Goal: Task Accomplishment & Management: Complete application form

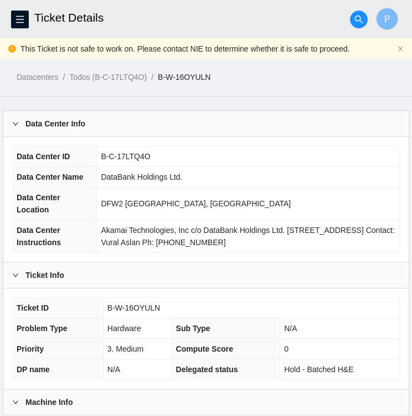
scroll to position [248, 0]
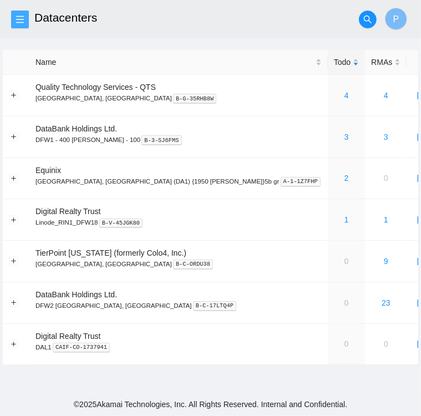
click at [24, 18] on span "menu" at bounding box center [20, 19] width 17 height 9
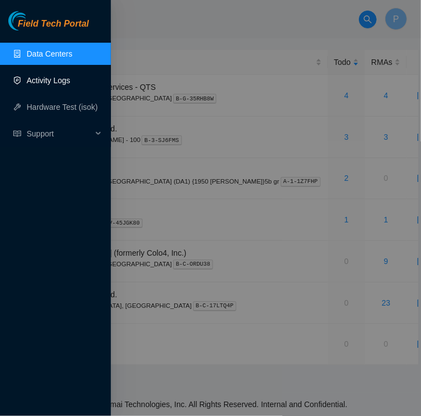
click at [51, 77] on link "Activity Logs" at bounding box center [49, 80] width 44 height 9
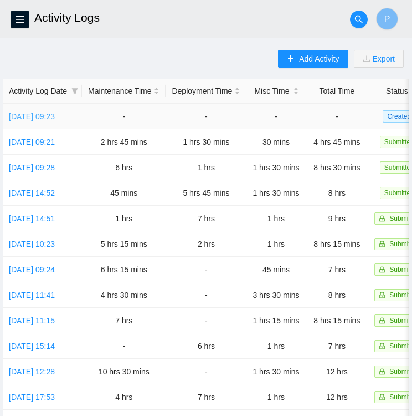
click at [34, 114] on link "[DATE] 09:23" at bounding box center [32, 116] width 46 height 9
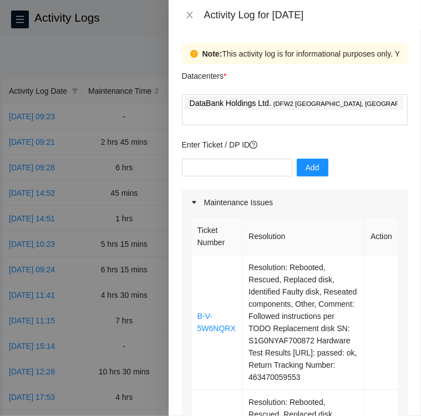
scroll to position [45, 0]
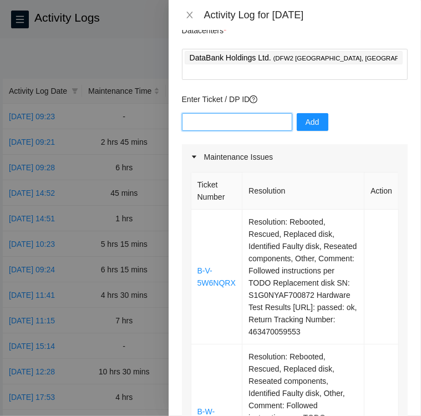
click at [258, 113] on input "text" at bounding box center [237, 122] width 110 height 18
click at [244, 113] on input "text" at bounding box center [237, 122] width 110 height 18
paste input "DP82939"
click at [186, 113] on input "DP82939" at bounding box center [237, 122] width 110 height 18
type input "DP82939"
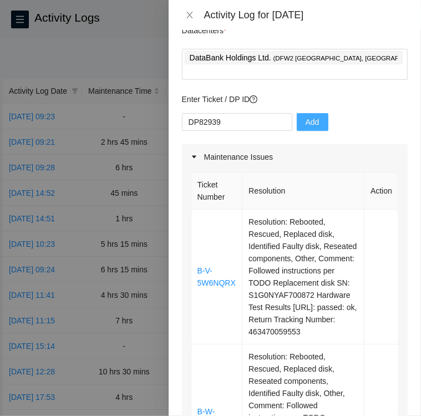
click at [308, 116] on span "Add" at bounding box center [312, 122] width 14 height 12
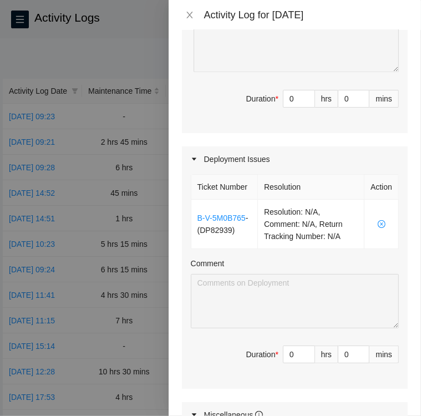
scroll to position [1303, 0]
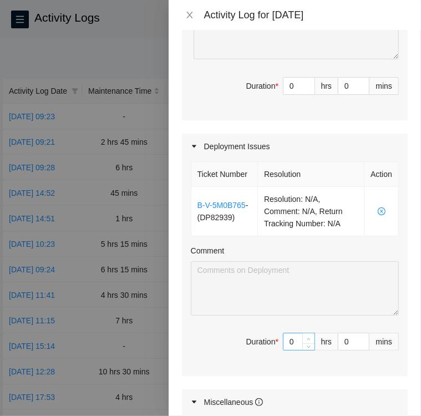
click at [305, 342] on span "up" at bounding box center [308, 338] width 7 height 7
type input "1"
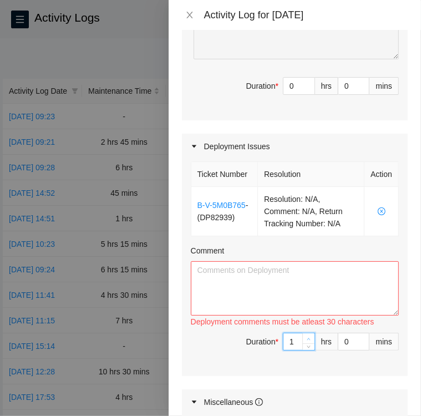
click at [305, 342] on span "up" at bounding box center [308, 338] width 7 height 7
type input "2"
click at [359, 302] on textarea "Comment" at bounding box center [295, 288] width 208 height 54
click at [254, 315] on textarea "I was able to locate the cables that needed to be rerouted." at bounding box center [295, 288] width 208 height 54
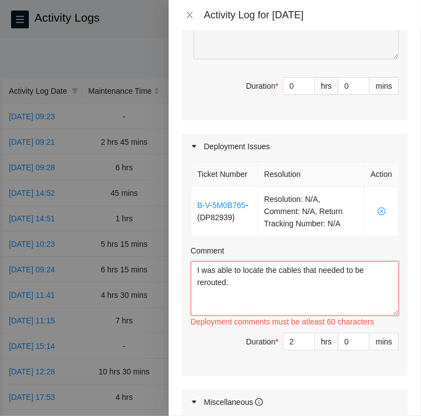
paste textarea "I removed the breakout cable that was in port 7 since 1/1/7/1 and 1/1/7/2 were …"
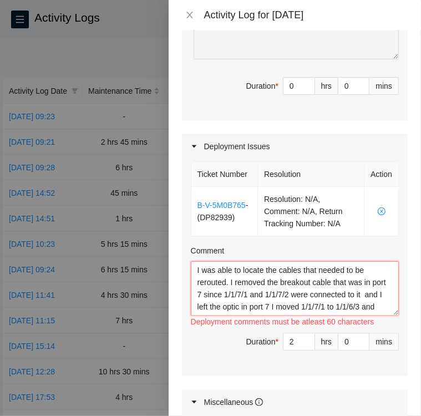
scroll to position [9, 0]
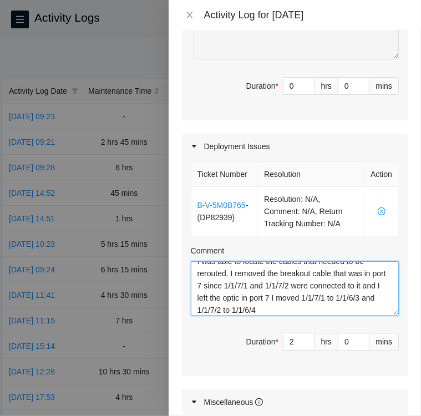
click at [217, 315] on textarea "I was able to locate the cables that needed to be rerouted. I removed the break…" at bounding box center [295, 288] width 208 height 54
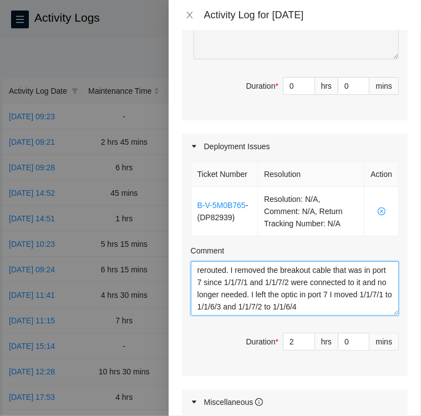
click at [222, 315] on textarea "I was able to locate the cables that needed to be rerouted. I removed the break…" at bounding box center [295, 288] width 208 height 54
click at [225, 315] on textarea "I was able to locate the cables that needed to be rerouted. I removed the break…" at bounding box center [295, 288] width 208 height 54
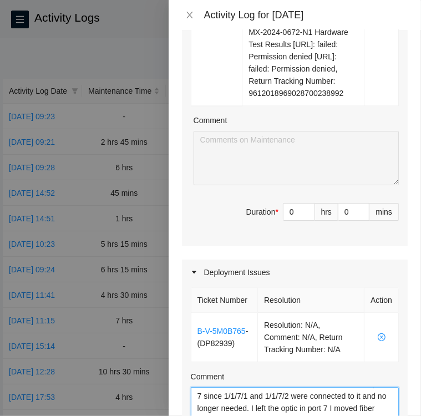
scroll to position [1177, 0]
type textarea "I was able to locate the cables that needed to be rerouted. I removed the break…"
type input "1"
type input "3"
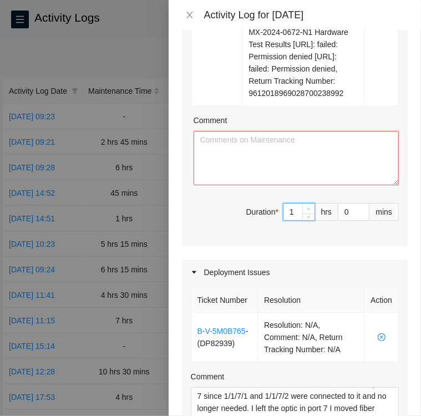
click at [306, 211] on icon "up" at bounding box center [308, 209] width 4 height 4
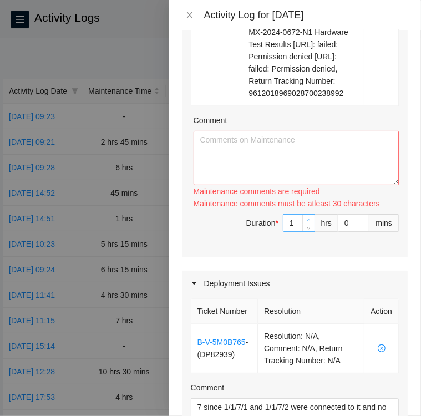
click at [301, 209] on div "Maintenance comments must be atleast 30 characters" at bounding box center [295, 203] width 205 height 12
type input "2"
type input "4"
click at [305, 223] on span "up" at bounding box center [308, 220] width 7 height 7
type input "3"
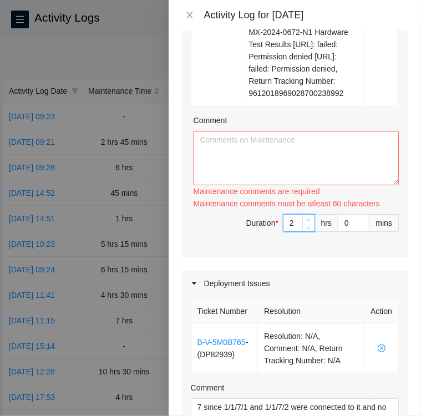
type input "5"
click at [305, 223] on span "up" at bounding box center [308, 220] width 7 height 7
type input "4"
type input "6"
click at [305, 223] on span "up" at bounding box center [308, 220] width 7 height 7
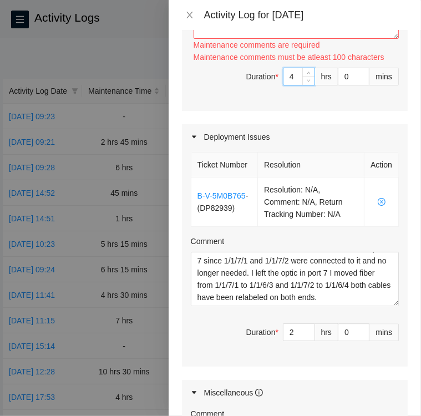
scroll to position [1323, 0]
type input "5"
type input "7"
click at [306, 76] on icon "up" at bounding box center [308, 74] width 4 height 4
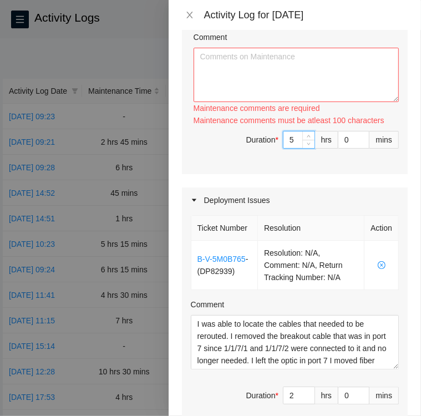
scroll to position [1258, 0]
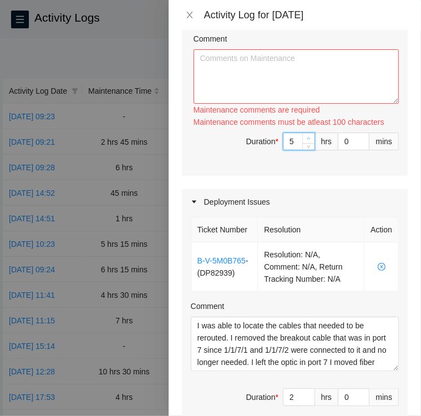
type input "6"
type input "8"
click at [306, 140] on icon "up" at bounding box center [308, 138] width 4 height 4
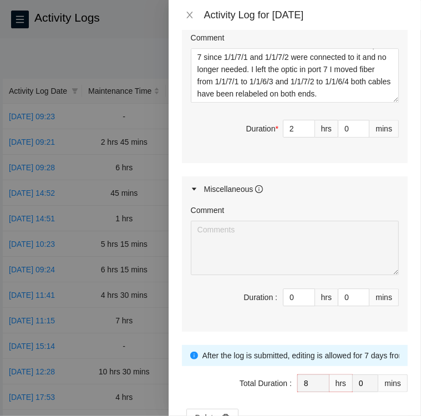
scroll to position [1529, 0]
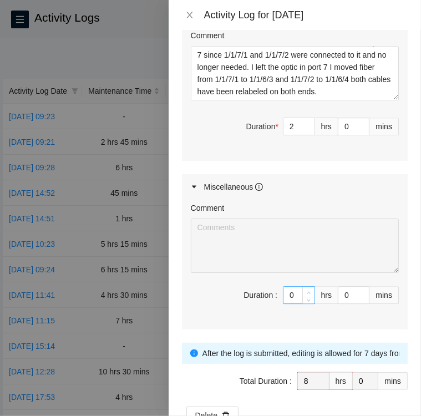
type input "1"
type input "9"
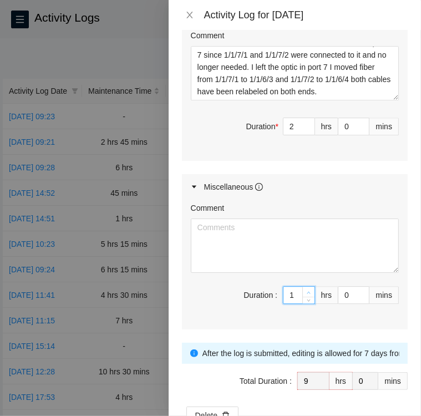
click at [305, 295] on span "up" at bounding box center [308, 292] width 7 height 7
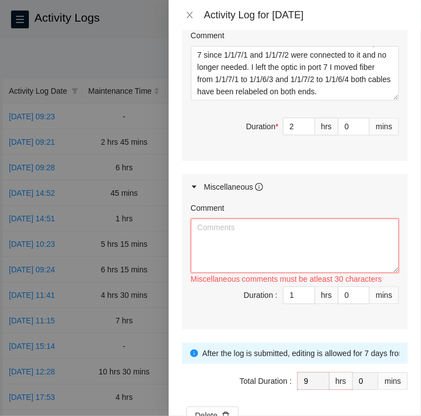
click at [267, 273] on textarea "Comment" at bounding box center [295, 245] width 208 height 54
click at [313, 259] on textarea "Comment" at bounding box center [295, 245] width 208 height 54
paste textarea "Activity log [DATE] Upon arrival there were seven tickets in the queue, six wit…"
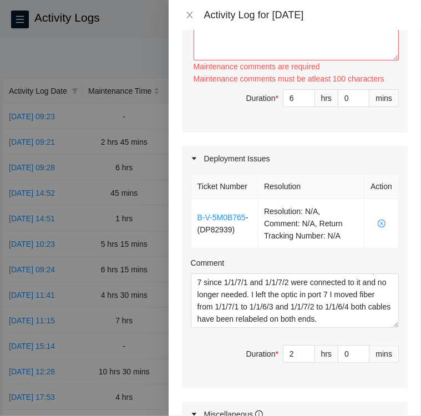
scroll to position [1302, 0]
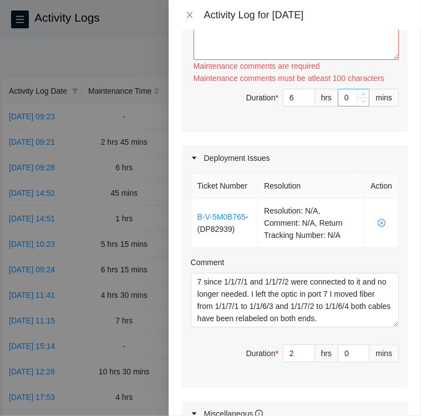
type textarea "Activity log [DATE] Upon arrival there were seven tickets in the queue, six wit…"
click at [338, 106] on input "0" at bounding box center [353, 97] width 30 height 17
type input "30"
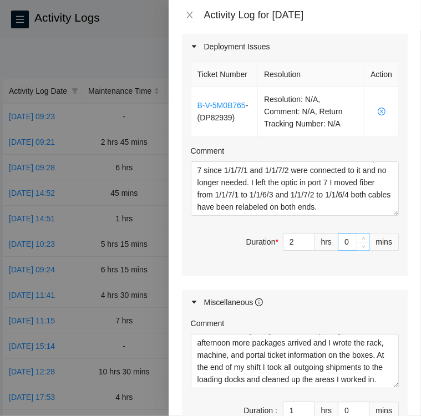
type input "30"
click at [338, 250] on input "0" at bounding box center [353, 241] width 30 height 17
type input "1"
type input "31"
type input "15"
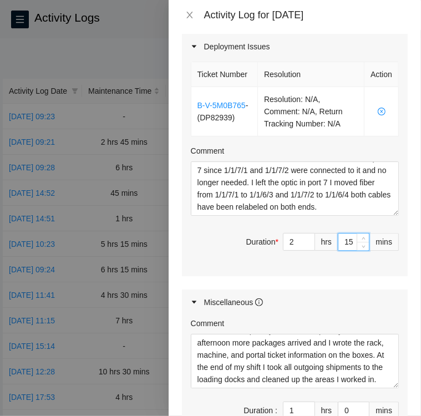
type input "45"
type input "15"
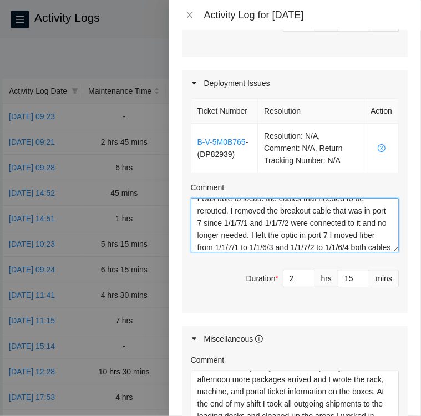
scroll to position [0, 0]
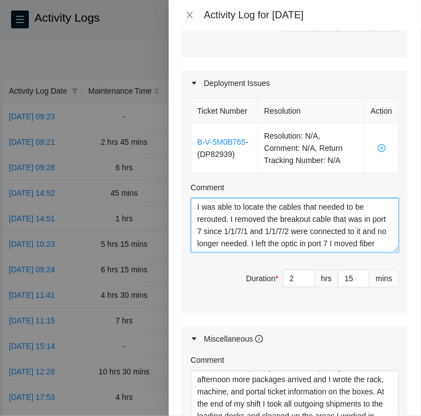
click at [195, 239] on textarea "I was able to locate the cables that needed to be rerouted. I removed the break…" at bounding box center [295, 225] width 208 height 54
click at [199, 233] on textarea "I was able to locate the cables that needed to be rerouted. I removed the break…" at bounding box center [295, 225] width 208 height 54
paste textarea "DP82939"
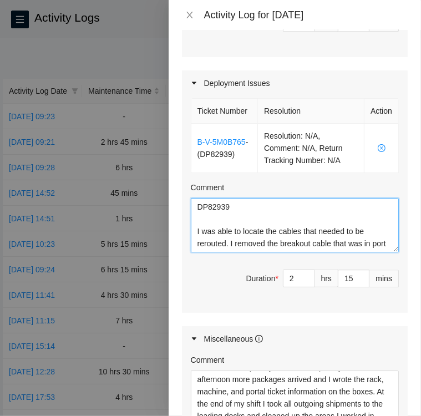
click at [212, 247] on textarea "DP82939 I was able to locate the cables that needed to be rerouted. I removed t…" at bounding box center [295, 225] width 208 height 54
paste textarea "[KC02 / DWDM-DFW13 / grv3-1/1/13] -> [KG12 / 0.03:r04.border01.dfw03.fab (SN: R…"
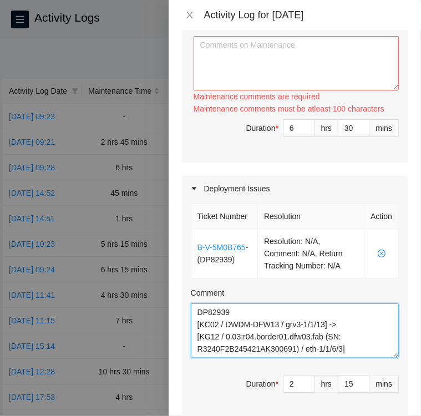
click at [236, 346] on textarea "DP82939 [KC02 / DWDM-DFW13 / grv3-1/1/13] -> [KG12 / 0.03:r04.border01.dfw03.fa…" at bounding box center [295, 330] width 208 height 54
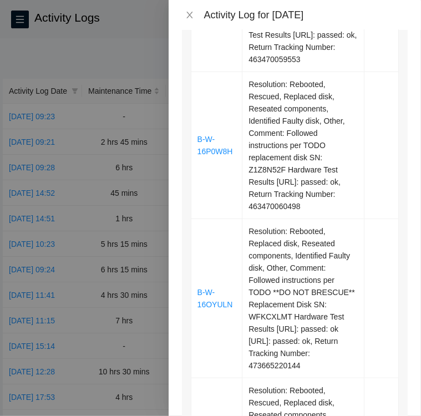
scroll to position [318, 0]
type textarea "DP82939- Made new labels for new paths [KC02 / DWDM-DFW13 / grv3-1/1/13] -> [KG…"
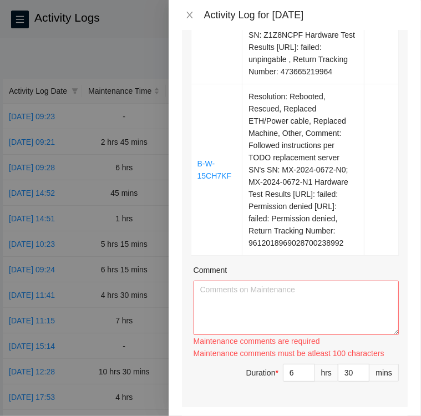
scroll to position [1028, 0]
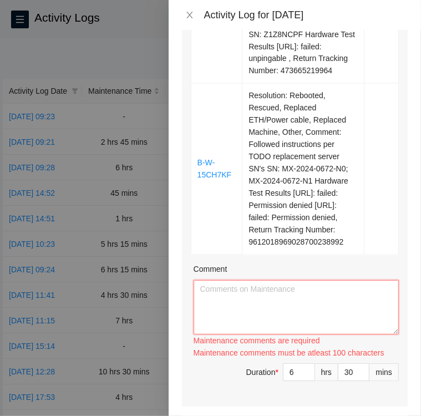
click at [213, 304] on textarea "Comment" at bounding box center [295, 307] width 205 height 54
paste textarea "Ticket B-V-5W6NQRX KK10 #27"
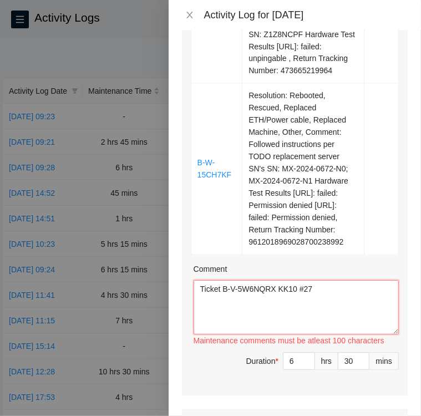
click at [314, 310] on textarea "Ticket B-V-5W6NQRX KK10 #27" at bounding box center [295, 307] width 205 height 54
paste textarea "• Located Rack KK10 machine 27 verified SN: CT-4190509-00136 • Asked the NOCC v…"
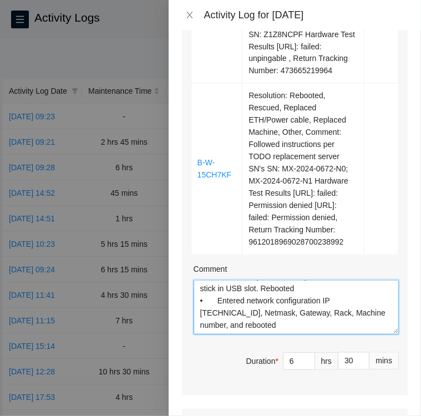
scroll to position [183, 0]
click at [278, 331] on textarea "Ticket B-V-5W6NQRX KK10 #27 • Located Rack KK10 machine 27 verified SN: CT-4190…" at bounding box center [295, 307] width 205 height 54
paste textarea "• Hardware test results- [URL]: passed: ok • Submitted ticket resolution and se…"
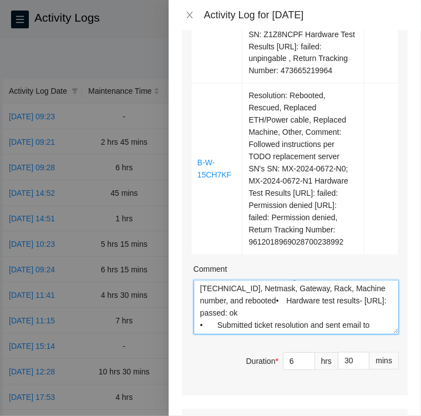
scroll to position [216, 0]
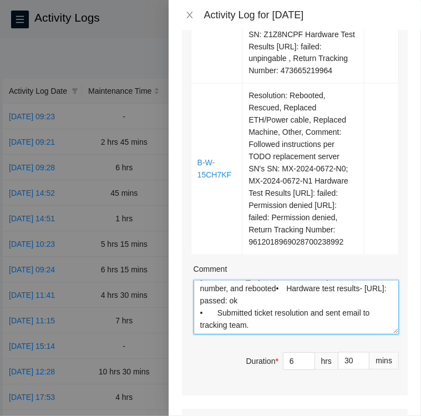
click at [260, 334] on textarea "Ticket B-V-5W6NQRX KK10 #27 • Located Rack KK10 machine 27 verified SN: CT-4190…" at bounding box center [295, 307] width 205 height 54
paste textarea "Ticket: B-V-5W6TCK4 Rack KK13 #08"
click at [249, 334] on textarea "Ticket B-V-5W6NQRX KK10 #27 • Located Rack KK10 machine 27 verified SN: CT-4190…" at bounding box center [295, 307] width 205 height 54
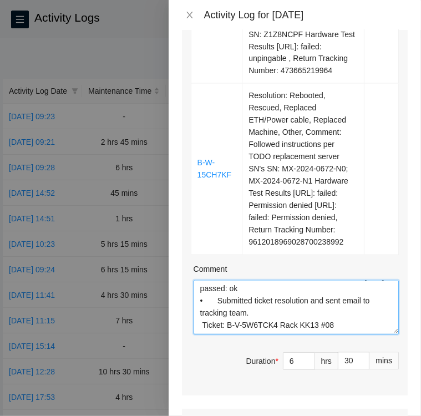
click at [249, 334] on textarea "Ticket B-V-5W6NQRX KK10 #27 • Located Rack KK10 machine 27 verified SN: CT-4190…" at bounding box center [295, 307] width 205 height 54
click at [331, 321] on textarea "Ticket B-V-5W6NQRX KK10 #27 • Located Rack KK10 machine 27 verified SN: CT-4190…" at bounding box center [295, 307] width 205 height 54
paste textarea "• Asked the NOCC via Webex if tickets were safe to work on noccon-bot ??safe-to…"
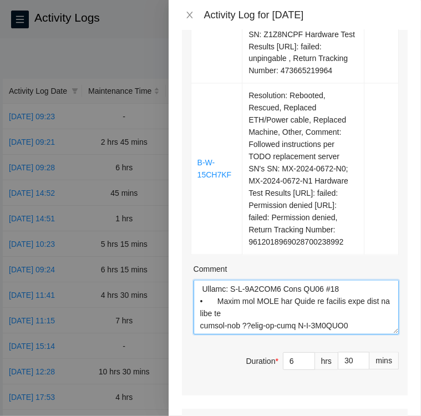
scroll to position [436, 0]
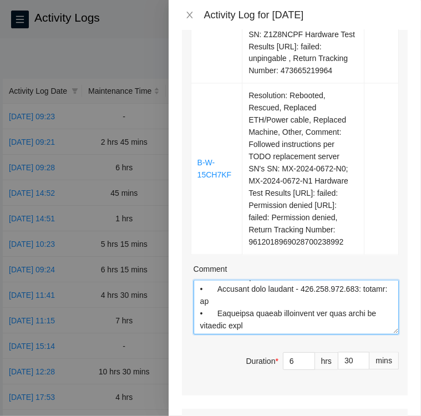
click at [206, 334] on textarea "Comment" at bounding box center [295, 307] width 205 height 54
paste textarea "Ticket: B-V-5W6TC11 KK15 #03"
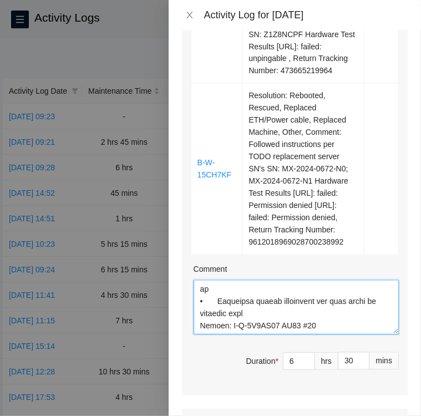
scroll to position [448, 0]
click at [310, 334] on textarea "Comment" at bounding box center [295, 307] width 205 height 54
paste textarea "• Asked the NOCC via Webex if tickets were safe to work on noccon-bot ??safe-to…"
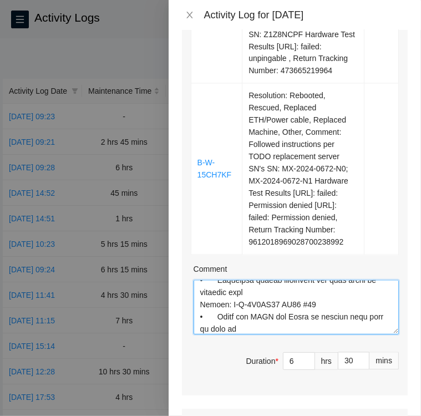
scroll to position [631, 0]
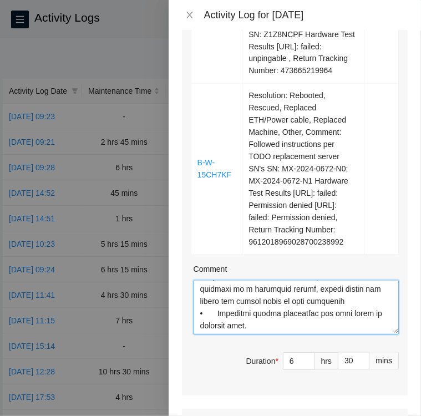
click at [208, 334] on textarea "Comment" at bounding box center [295, 307] width 205 height 54
paste textarea "Ticket: B-W-16P0W8H LB04 #25"
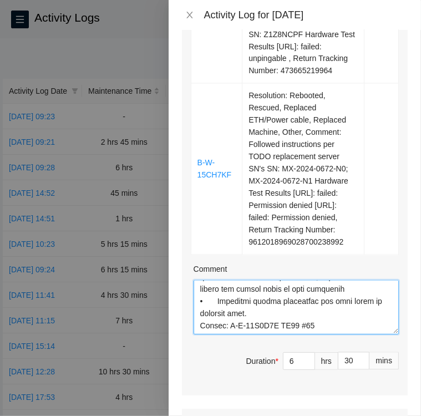
scroll to position [643, 0]
click at [318, 334] on textarea "Comment" at bounding box center [295, 307] width 205 height 54
paste textarea "• Located rack LB04 Machine 25 and verified SN: CT-4191212-00079 • Verified Tic…"
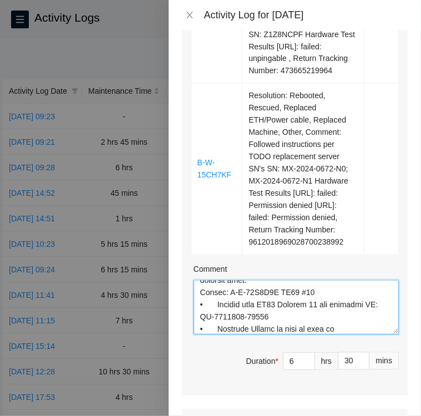
scroll to position [838, 0]
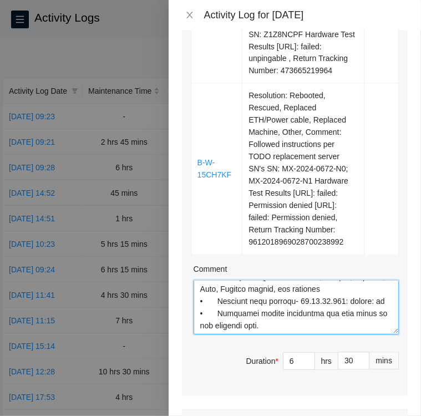
click at [200, 334] on textarea "Comment" at bounding box center [295, 307] width 205 height 54
paste textarea "Ticket: B-W-16OYULN:KI01 #13"
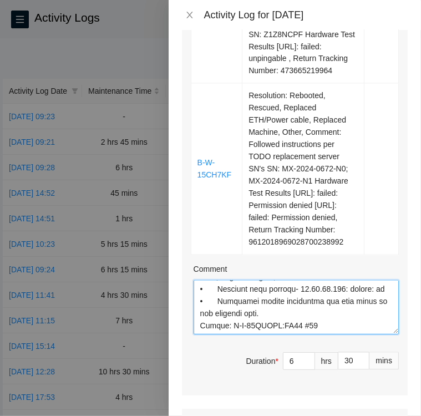
click at [318, 334] on textarea "Comment" at bounding box center [295, 307] width 205 height 54
paste textarea "• Located rack KI01 Machine 13:00 verified SN CT-4181012-00379-N0 • Verified wi…"
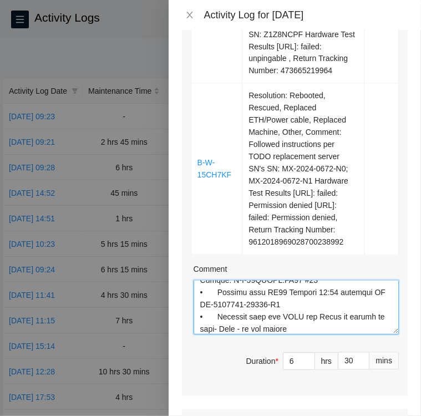
scroll to position [984, 0]
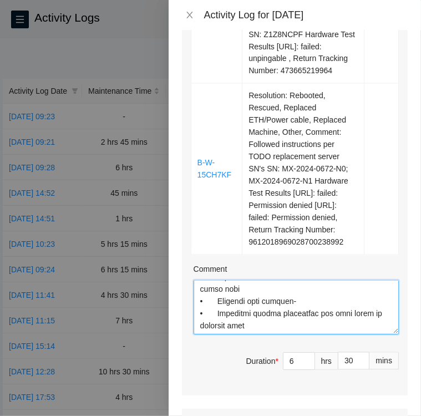
click at [217, 334] on textarea "Comment" at bounding box center [295, 307] width 205 height 54
paste textarea "Ticket: B-W-16BXB0O KJ03 #21"
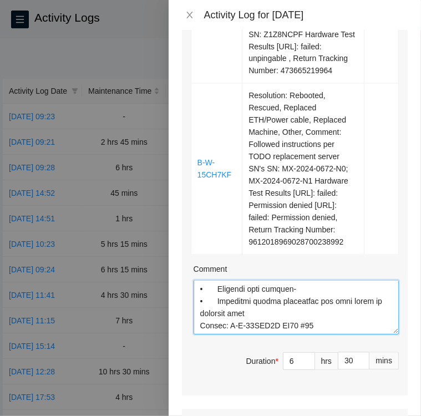
scroll to position [996, 0]
click at [319, 334] on textarea "Comment" at bounding box center [295, 307] width 205 height 54
paste textarea "• Located Rack KJ03 Machine 21and verified SN: CT-4200319-00705 • Shut down ser…"
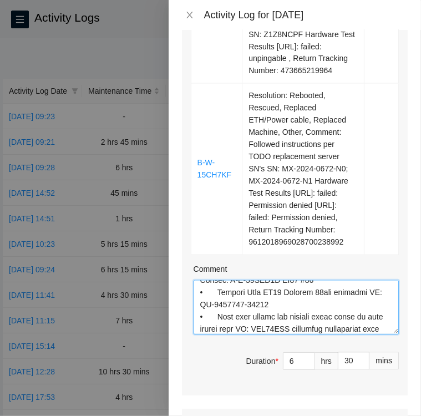
scroll to position [1130, 0]
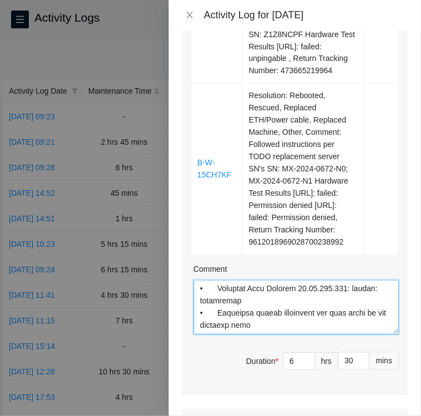
click at [319, 334] on textarea "Comment" at bounding box center [295, 307] width 205 height 54
click at [217, 334] on textarea "Comment" at bounding box center [295, 307] width 205 height 54
paste textarea "Ticket: B-W-15CH7KF KC10 #22:00;22:01"
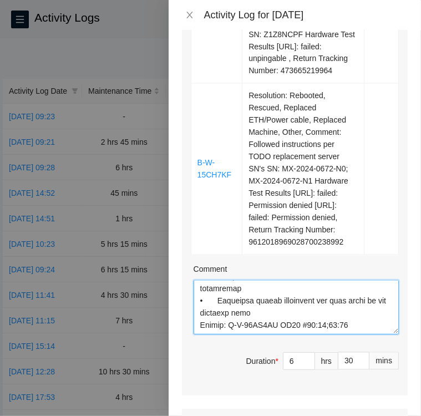
scroll to position [1167, 0]
click at [206, 322] on textarea "Comment" at bounding box center [295, 307] width 205 height 54
paste textarea "• Located Rack KC10 machine 22:00; 22:01verified SN: MX-1948-0210-N0; MX-1948-0…"
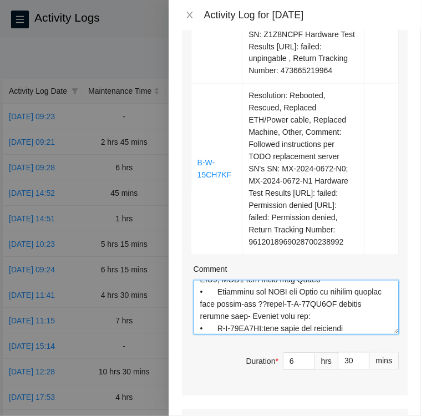
scroll to position [1350, 0]
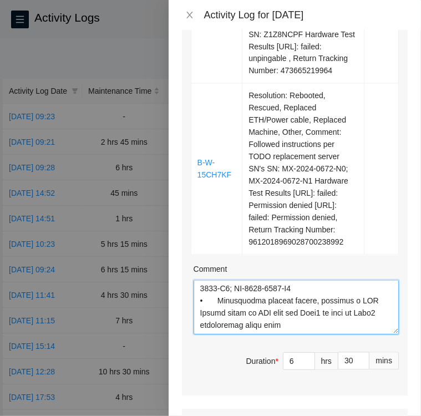
click at [310, 334] on textarea "Comment" at bounding box center [295, 307] width 205 height 54
paste textarea "• Entered Network Configuration for Node0 IP [TECHNICAL_ID], Netmask, Gateway, …"
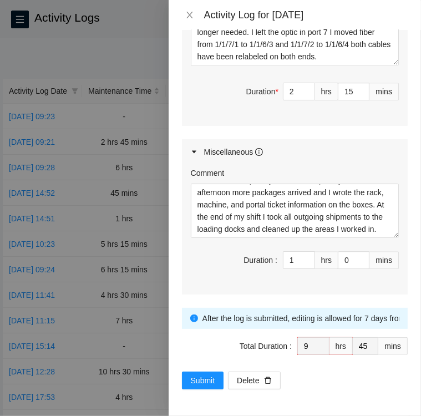
scroll to position [1584, 0]
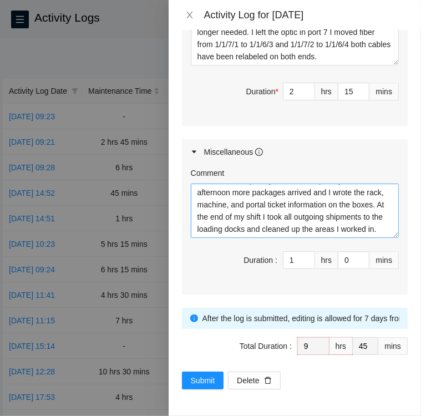
type textarea "Loremi D-S-1A9CONS AD84 #47 • Elitsed Doei TE10 incidid 04 utlabore ET: DO-6658…"
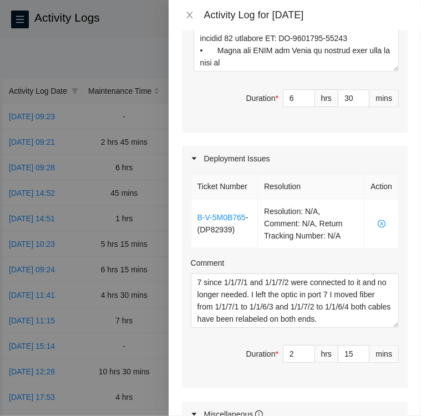
scroll to position [1290, 0]
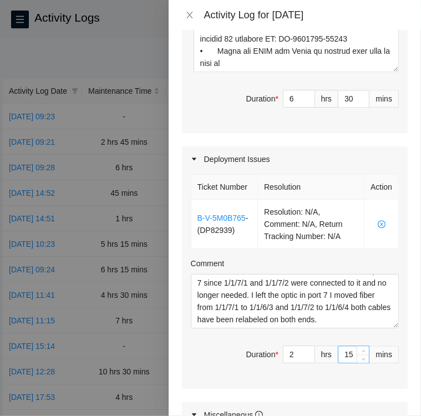
type textarea "Activity log [DATE] Upon arrival there were seven tickets in the queue, six wit…"
click at [344, 362] on input "15" at bounding box center [353, 354] width 30 height 17
type input "1"
type input "31"
type input "30"
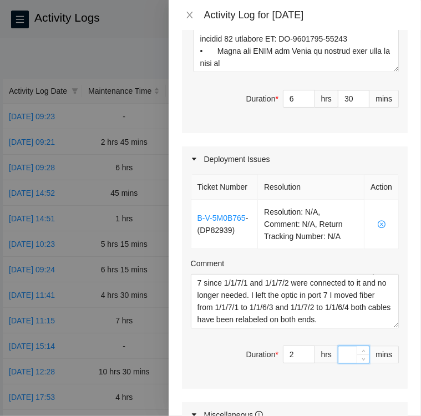
type input "3"
type input "33"
type input "30"
type input "10"
type input "0"
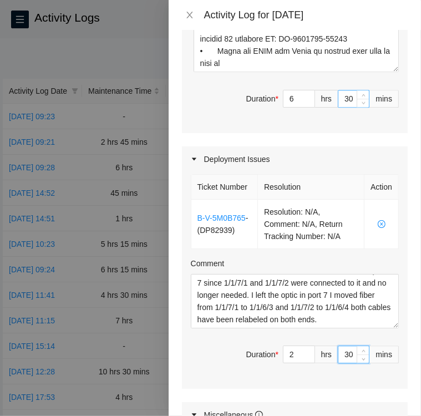
type input "30"
click at [340, 107] on input "30" at bounding box center [353, 98] width 30 height 17
type input "0"
type input "9"
type input "30"
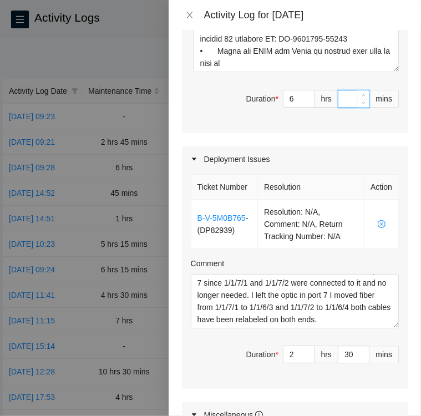
type input "1"
type input "31"
type input "15"
type input "45"
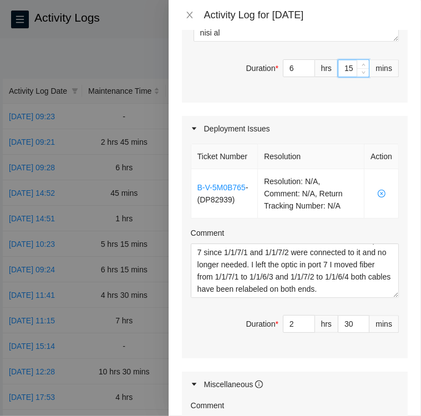
scroll to position [1321, 0]
type input "15"
click at [340, 141] on div "Deployment Issues" at bounding box center [295, 127] width 226 height 25
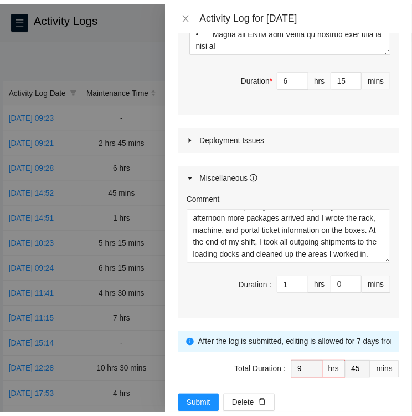
scroll to position [1356, 0]
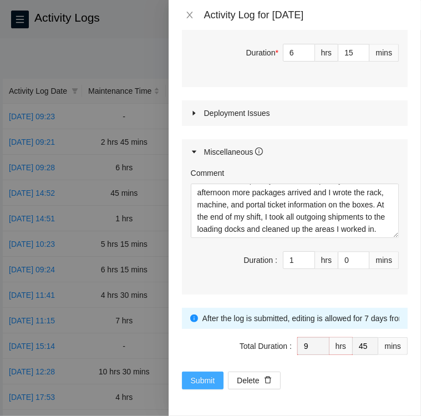
click at [200, 377] on span "Submit" at bounding box center [203, 380] width 24 height 12
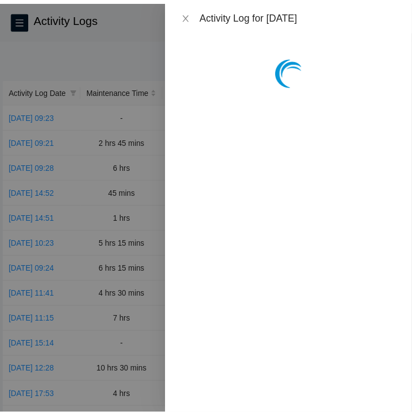
scroll to position [0, 0]
